Goal: Task Accomplishment & Management: Use online tool/utility

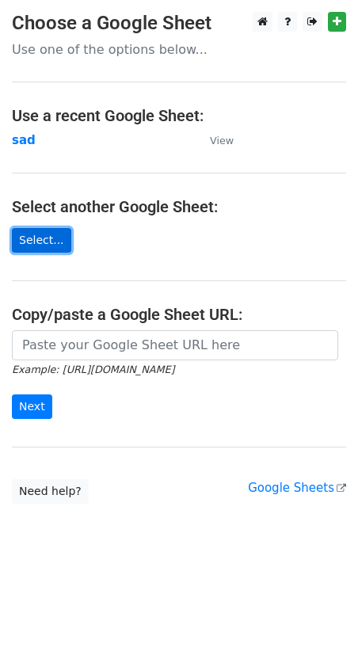
click at [31, 239] on link "Select..." at bounding box center [41, 240] width 59 height 25
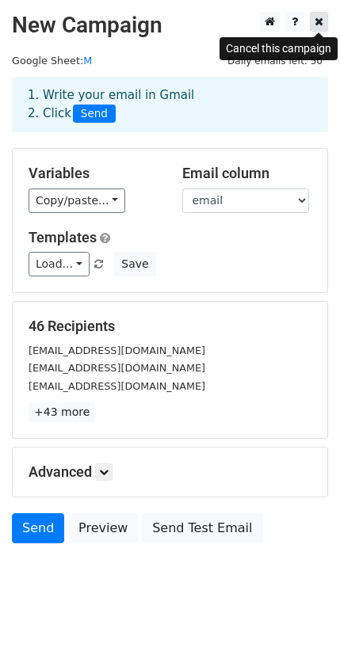
click at [316, 23] on icon at bounding box center [319, 21] width 9 height 11
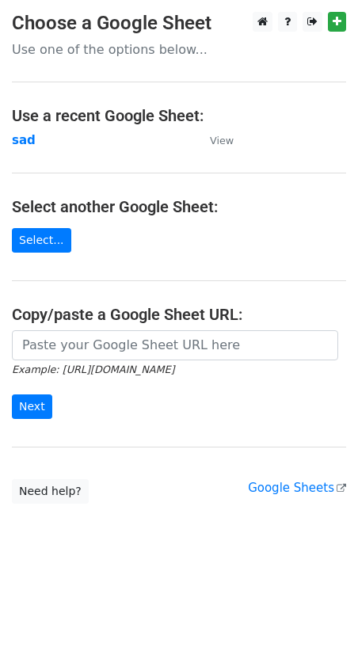
click at [129, 198] on h4 "Select another Google Sheet:" at bounding box center [179, 206] width 334 height 19
click at [48, 238] on link "Select..." at bounding box center [41, 240] width 59 height 25
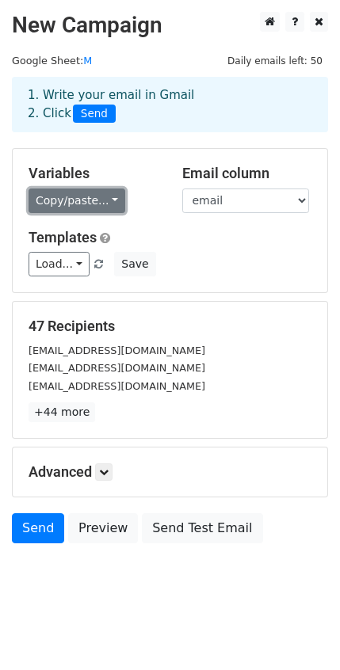
click at [105, 203] on link "Copy/paste..." at bounding box center [77, 201] width 97 height 25
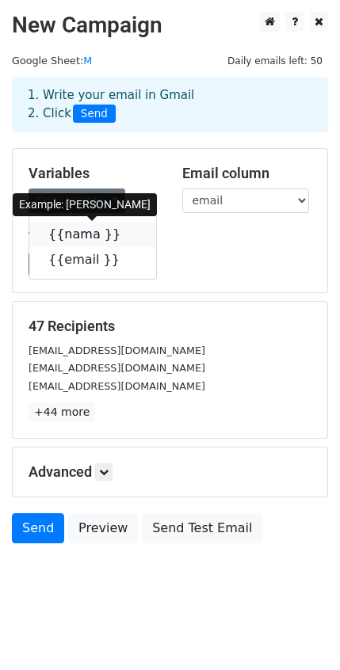
click at [124, 233] on icon at bounding box center [130, 233] width 13 height 13
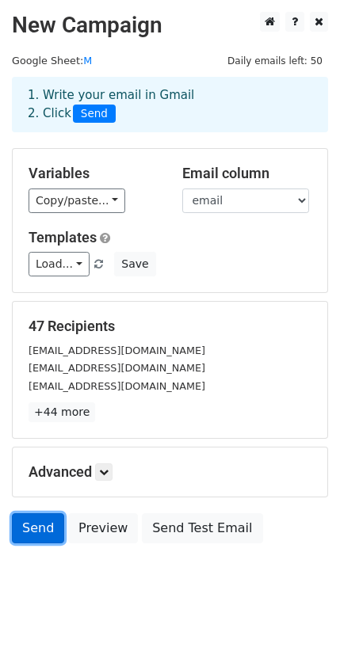
click at [47, 533] on link "Send" at bounding box center [38, 529] width 52 height 30
